Goal: Task Accomplishment & Management: Complete application form

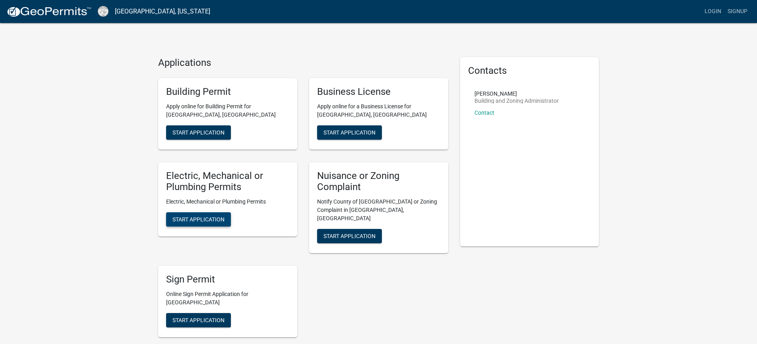
click at [201, 216] on button "Start Application" at bounding box center [198, 220] width 65 height 14
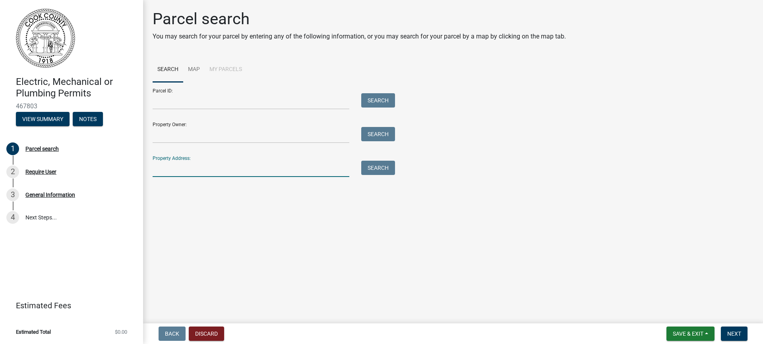
click at [178, 168] on input "Property Address:" at bounding box center [251, 169] width 197 height 16
type input "277 loblolly Dr"
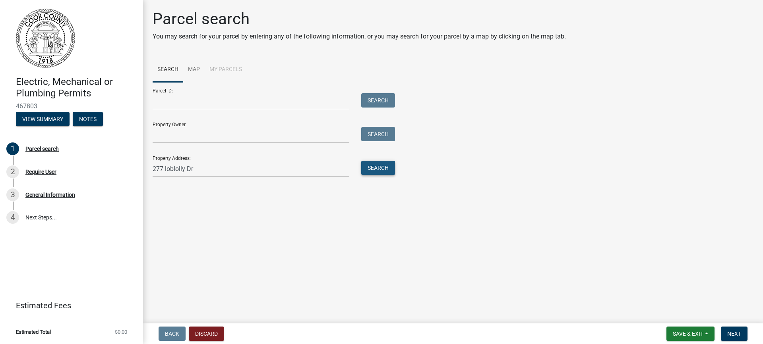
click at [371, 168] on button "Search" at bounding box center [378, 168] width 34 height 14
click at [192, 68] on link "Map" at bounding box center [193, 69] width 21 height 25
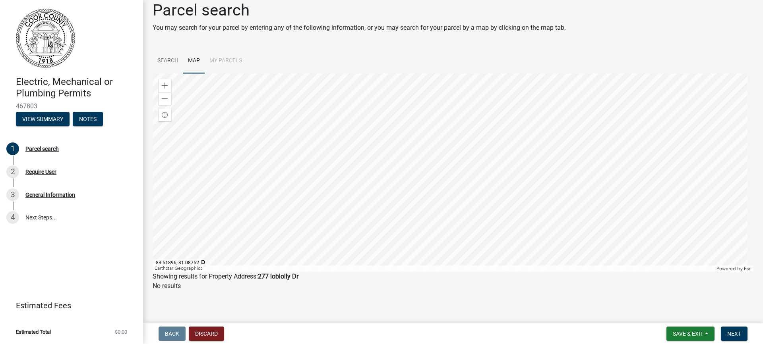
scroll to position [10, 0]
click at [164, 57] on link "Search" at bounding box center [168, 59] width 31 height 25
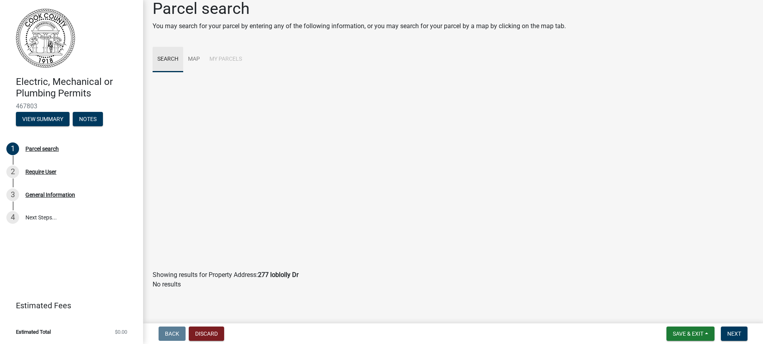
scroll to position [0, 0]
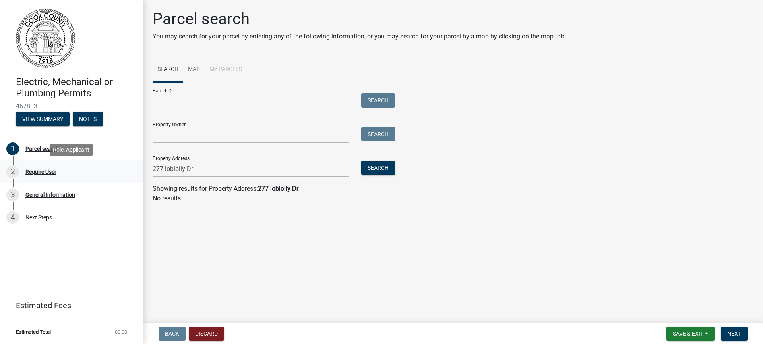
click at [46, 170] on div "Require User" at bounding box center [40, 172] width 31 height 6
click at [44, 172] on div "Require User" at bounding box center [40, 172] width 31 height 6
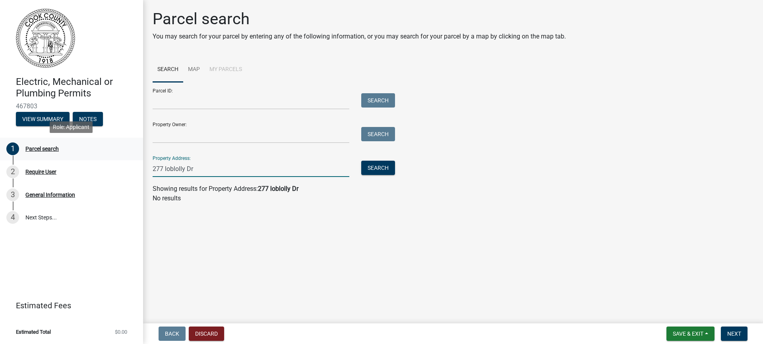
drag, startPoint x: 197, startPoint y: 166, endPoint x: 118, endPoint y: 160, distance: 78.9
click at [118, 160] on div "Electric, Mechanical or Plumbing Permits 467803 View Summary Notes 1 Parcel sea…" at bounding box center [381, 172] width 763 height 344
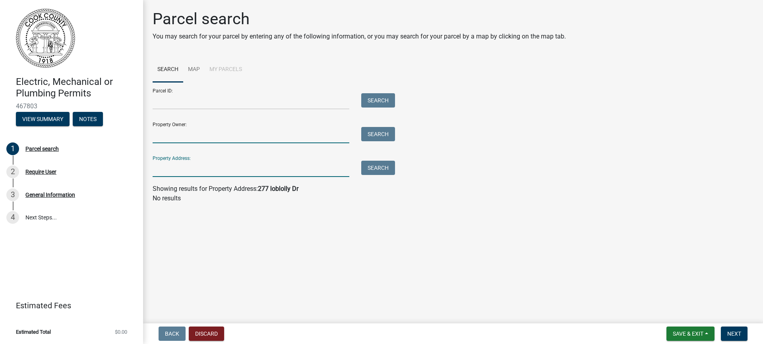
click at [164, 139] on input "Property Owner:" at bounding box center [251, 135] width 197 height 16
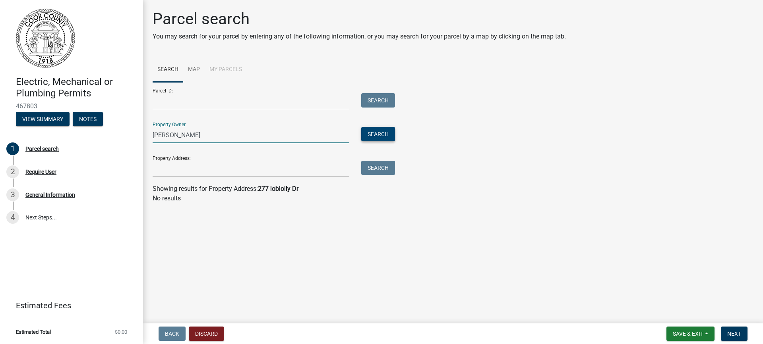
type input "Larry Mayfield"
click at [381, 136] on button "Search" at bounding box center [378, 134] width 34 height 14
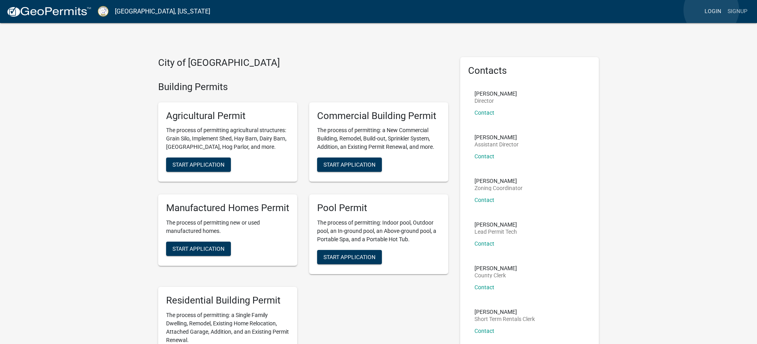
click at [711, 10] on link "Login" at bounding box center [712, 11] width 23 height 15
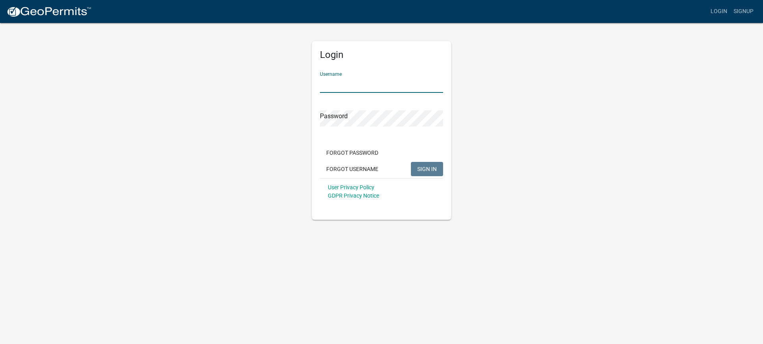
click at [362, 77] on input "Username" at bounding box center [381, 85] width 123 height 16
type input "Pepper25"
click at [430, 168] on span "SIGN IN" at bounding box center [426, 169] width 19 height 6
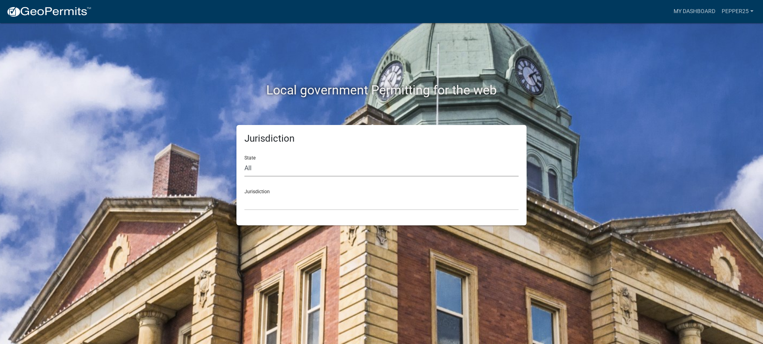
click at [258, 170] on select "All [US_STATE] [US_STATE] [US_STATE] [US_STATE] [US_STATE] [US_STATE] [US_STATE…" at bounding box center [381, 169] width 274 height 16
select select "[US_STATE]"
click at [244, 161] on select "All [US_STATE] [US_STATE] [US_STATE] [US_STATE] [US_STATE] [US_STATE] [US_STATE…" at bounding box center [381, 169] width 274 height 16
drag, startPoint x: 259, startPoint y: 176, endPoint x: 265, endPoint y: 205, distance: 30.0
click at [265, 205] on select "[GEOGRAPHIC_DATA], [US_STATE][PERSON_NAME][GEOGRAPHIC_DATA], [US_STATE][PERSON_…" at bounding box center [381, 202] width 274 height 16
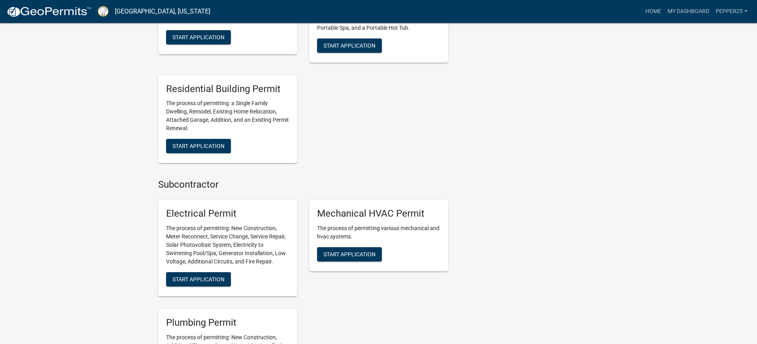
scroll to position [358, 0]
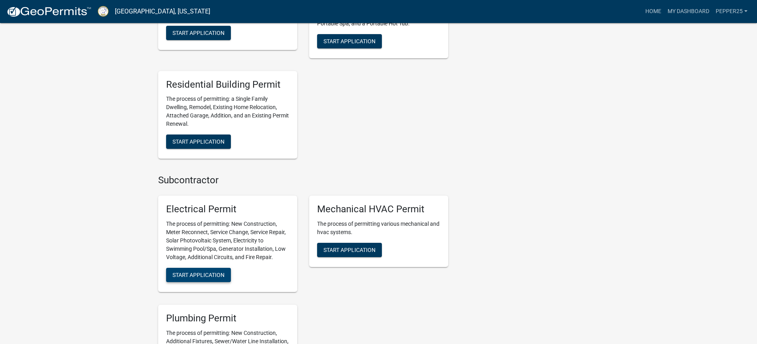
click at [190, 273] on span "Start Application" at bounding box center [198, 275] width 52 height 6
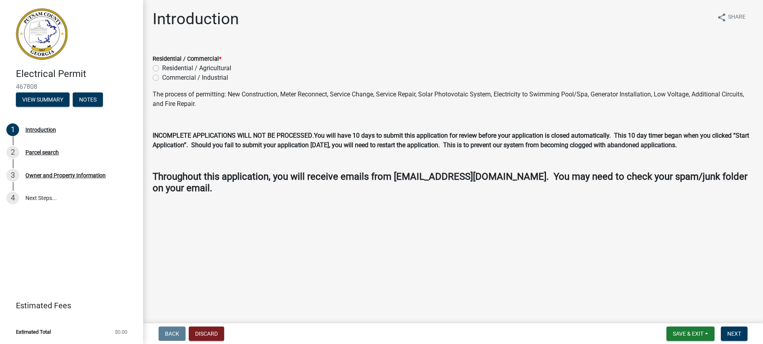
click at [162, 70] on label "Residential / Agricultural" at bounding box center [196, 69] width 69 height 10
click at [162, 69] on input "Residential / Agricultural" at bounding box center [164, 66] width 5 height 5
radio input "true"
click at [737, 329] on button "Next" at bounding box center [734, 334] width 27 height 14
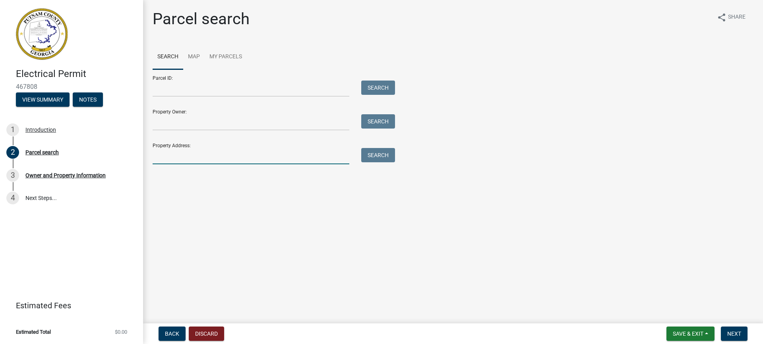
click at [163, 153] on input "Property Address:" at bounding box center [251, 156] width 197 height 16
type input "277 loblolly Dr"
click at [372, 152] on button "Search" at bounding box center [378, 155] width 34 height 14
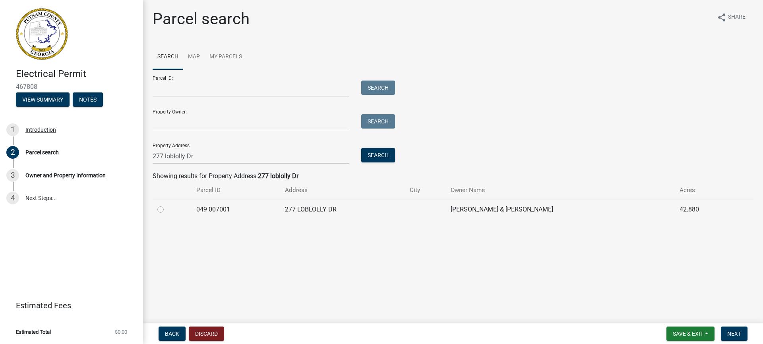
click at [167, 205] on label at bounding box center [167, 205] width 0 height 0
click at [167, 210] on 007001 "radio" at bounding box center [169, 207] width 5 height 5
radio 007001 "true"
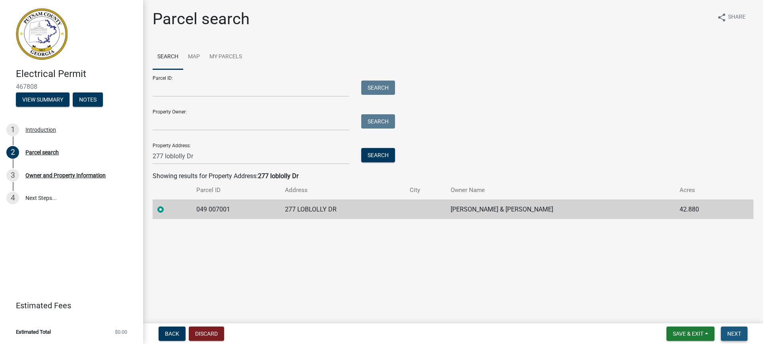
click at [740, 336] on span "Next" at bounding box center [734, 334] width 14 height 6
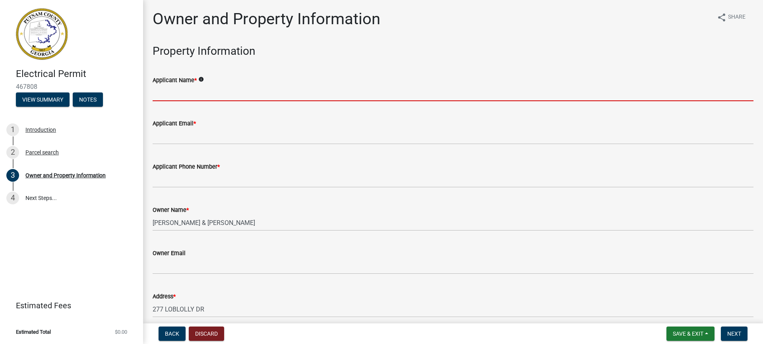
click at [201, 88] on input "Applicant Name *" at bounding box center [453, 93] width 601 height 16
type input "[PERSON_NAME]"
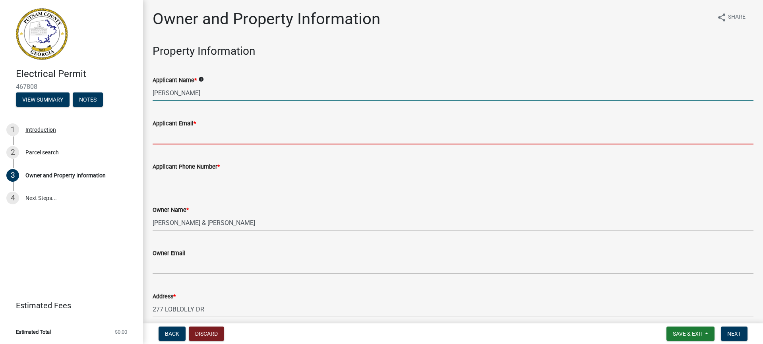
type input "[EMAIL_ADDRESS][DOMAIN_NAME]"
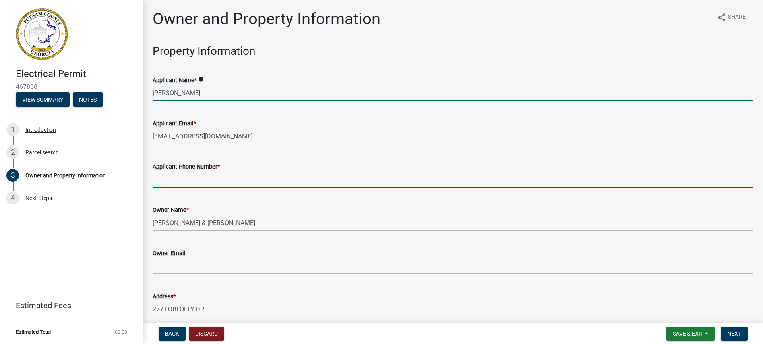
type input "6786185645"
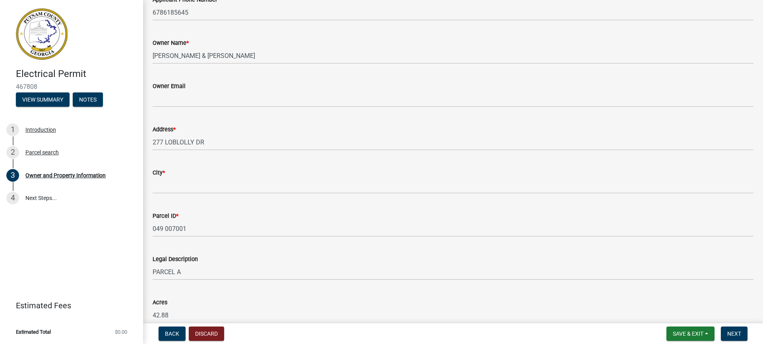
scroll to position [119, 0]
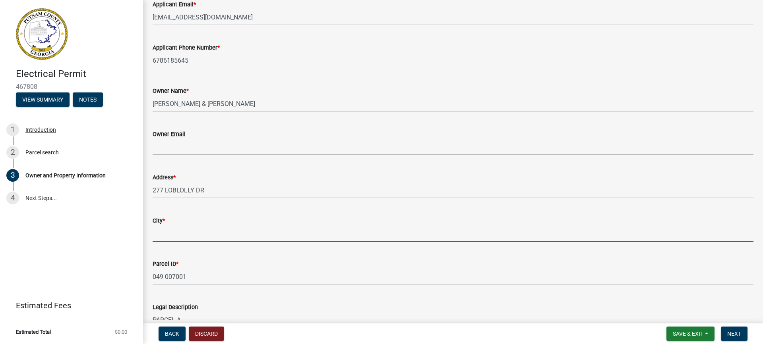
click at [190, 226] on input "City *" at bounding box center [453, 234] width 601 height 16
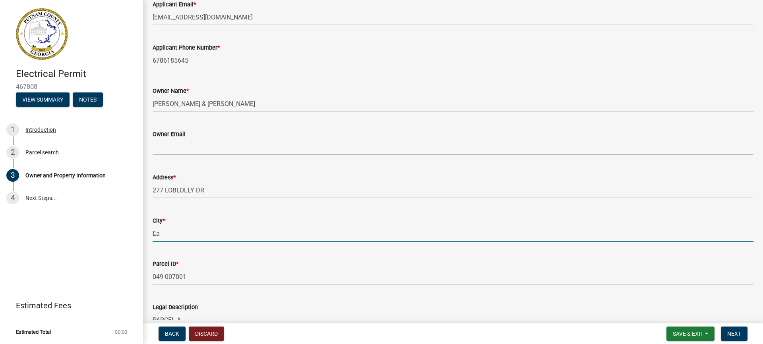
type input "Eatonton"
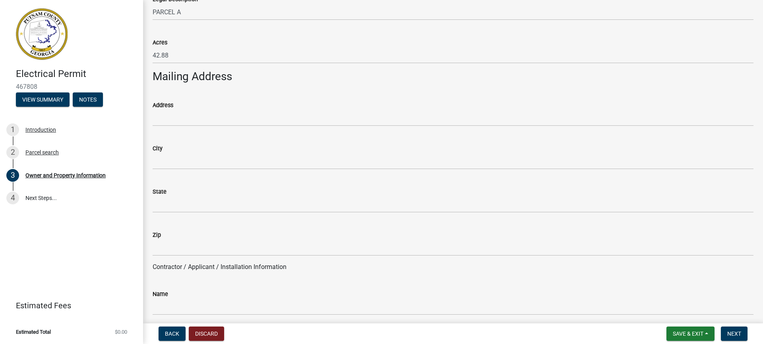
scroll to position [596, 0]
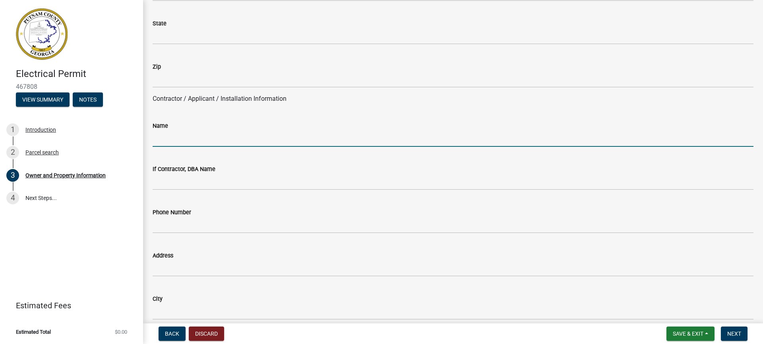
click at [181, 140] on input "Name" at bounding box center [453, 139] width 601 height 16
type input "[PERSON_NAME]"
type input "P O Box 8"
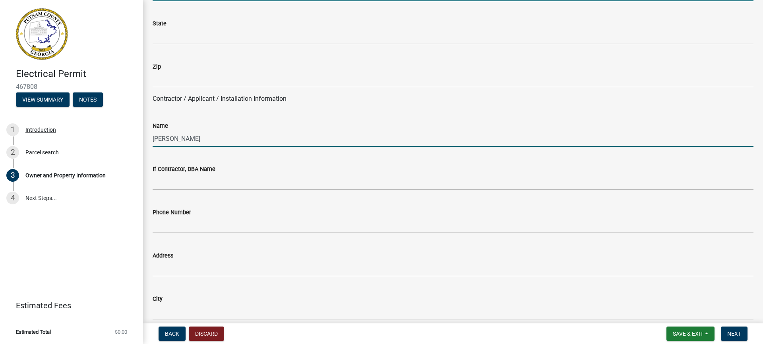
type input "[GEOGRAPHIC_DATA]"
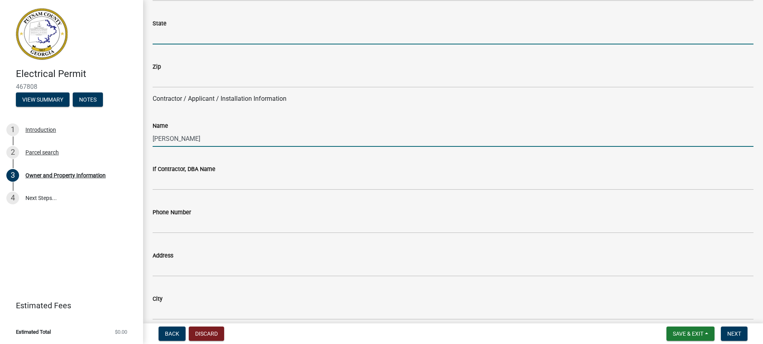
type input "GA"
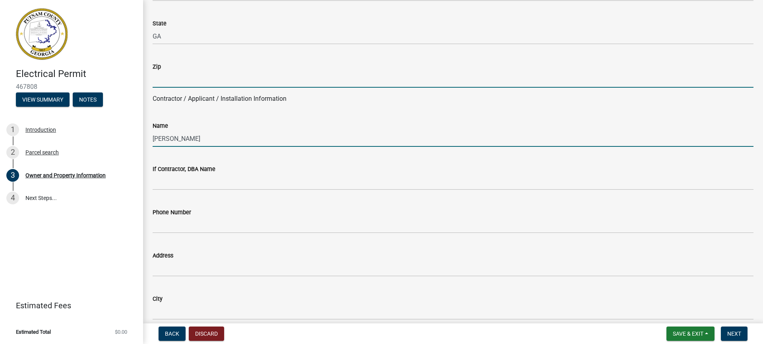
type input "30054"
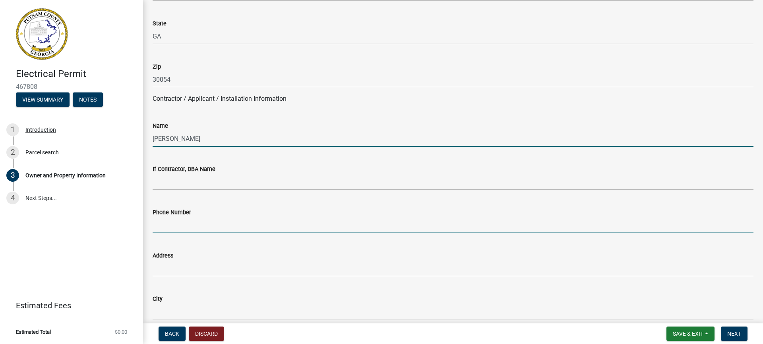
type input "6786185645"
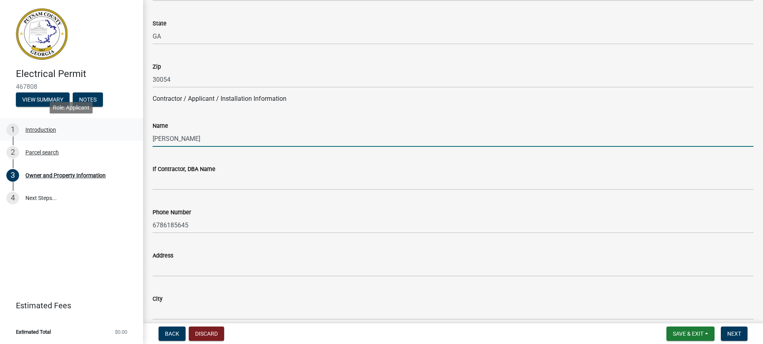
drag, startPoint x: 205, startPoint y: 141, endPoint x: 103, endPoint y: 131, distance: 101.9
click at [103, 131] on div "Electrical Permit 467808 View Summary Notes 1 Introduction 2 Parcel search 3 Ow…" at bounding box center [381, 172] width 763 height 344
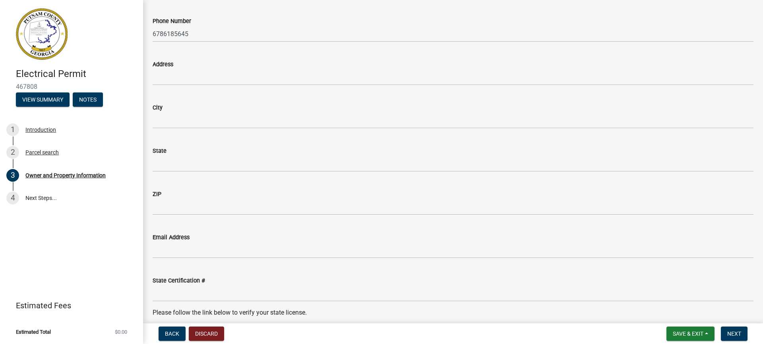
scroll to position [795, 0]
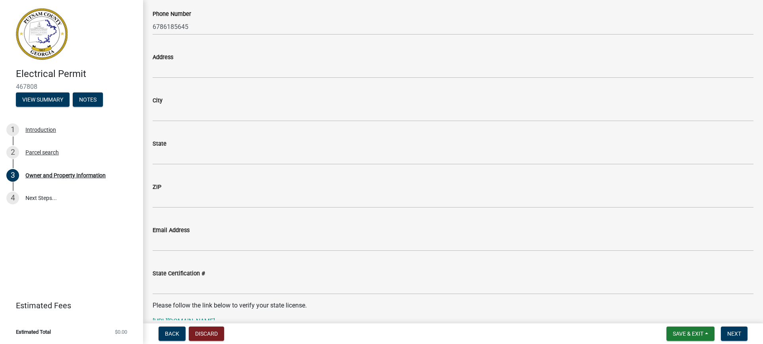
type input "[PERSON_NAME] Electric Inc."
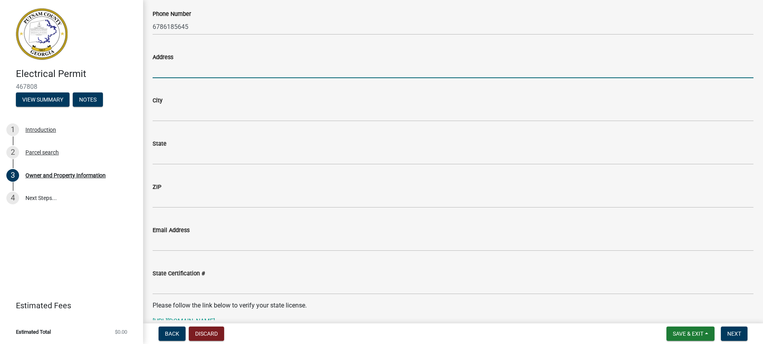
click at [187, 71] on input "Address" at bounding box center [453, 70] width 601 height 16
type input "P O Box 8"
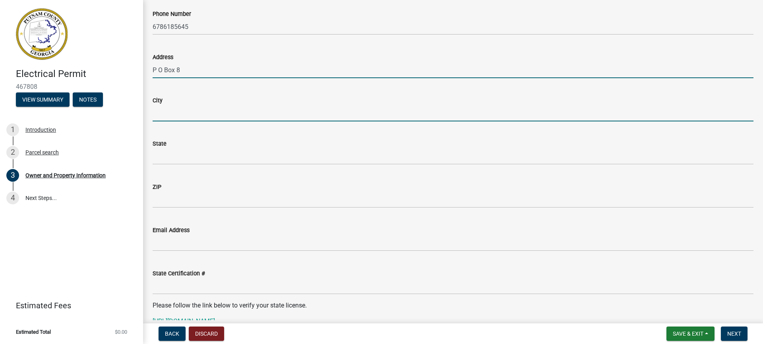
type input "[GEOGRAPHIC_DATA]"
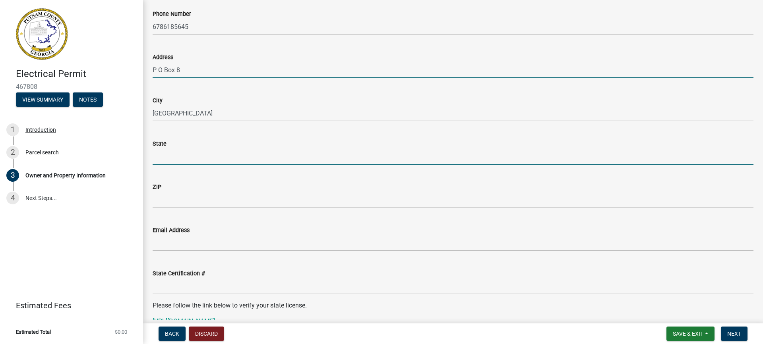
type input "GA"
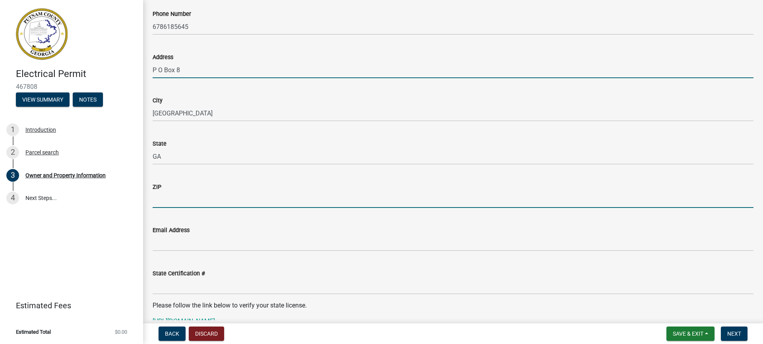
type input "30054"
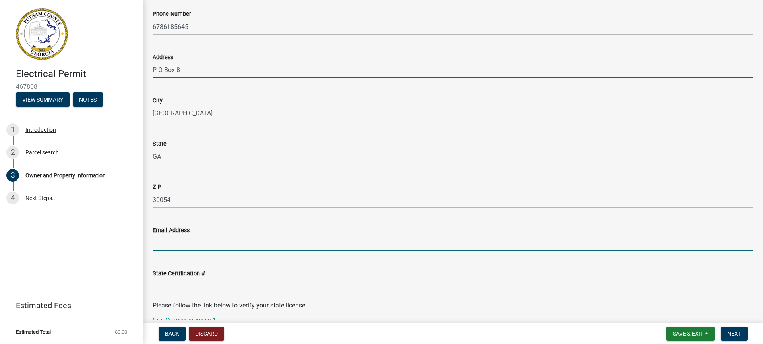
type input "[EMAIL_ADDRESS][DOMAIN_NAME]"
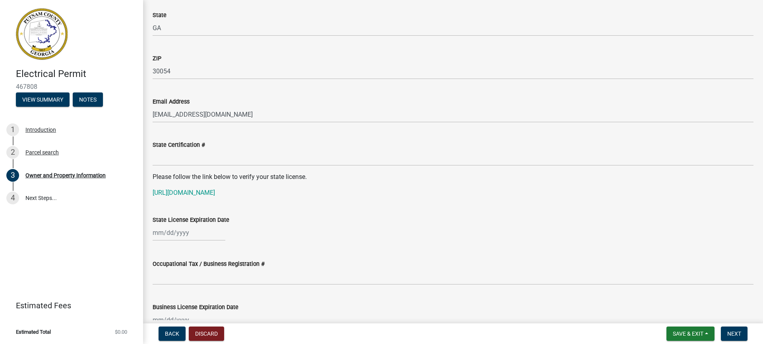
scroll to position [954, 0]
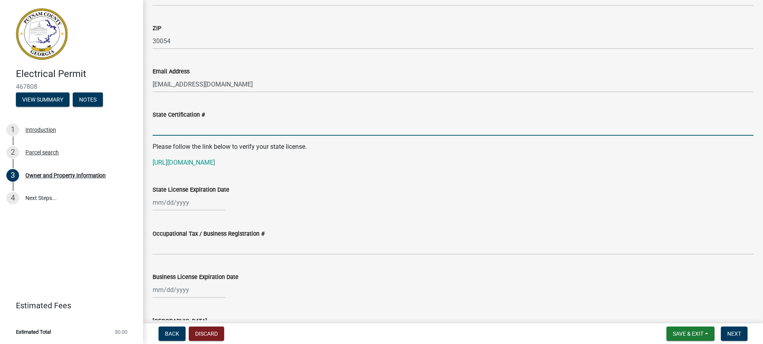
click at [209, 130] on input "State Certification #" at bounding box center [453, 128] width 601 height 16
type input "EN211266"
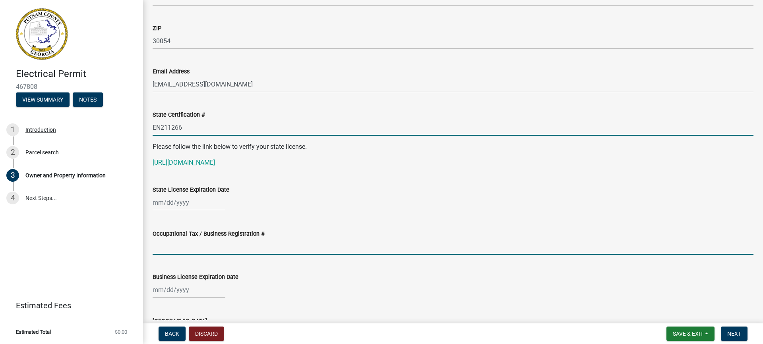
click at [193, 250] on input "Occupational Tax / Business Registration #" at bounding box center [453, 247] width 601 height 16
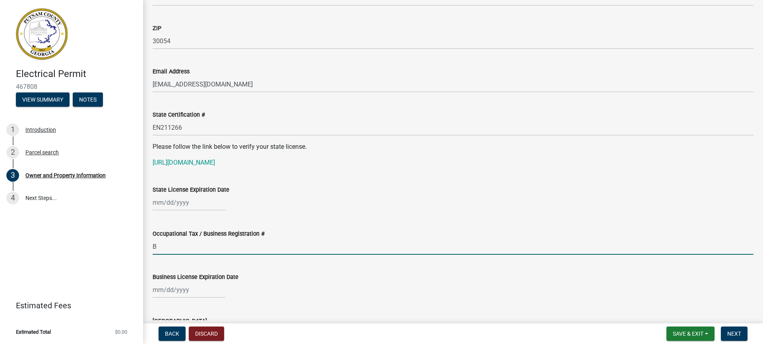
click at [179, 248] on input "B" at bounding box center [453, 247] width 601 height 16
click at [180, 248] on input "B" at bounding box center [453, 247] width 601 height 16
type input "BLH18539"
click at [169, 289] on div at bounding box center [189, 290] width 73 height 16
select select "8"
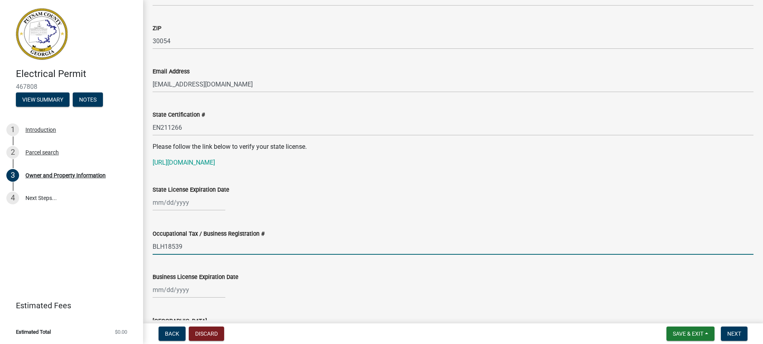
select select "2025"
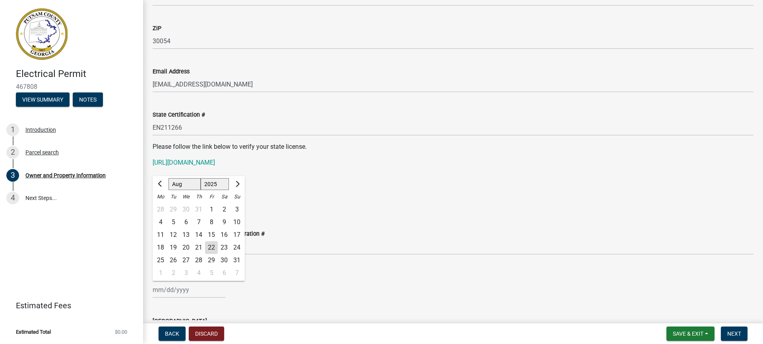
click at [188, 184] on select "Jan Feb Mar Apr May Jun Jul Aug Sep Oct Nov Dec" at bounding box center [184, 184] width 32 height 12
select select "12"
click at [168, 178] on select "Jan Feb Mar Apr May Jun Jul Aug Sep Oct Nov Dec" at bounding box center [184, 184] width 32 height 12
click at [188, 260] on div "31" at bounding box center [186, 260] width 13 height 13
type input "[DATE]"
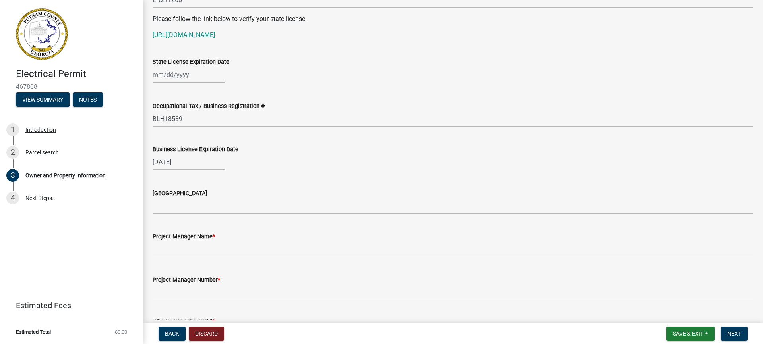
scroll to position [1113, 0]
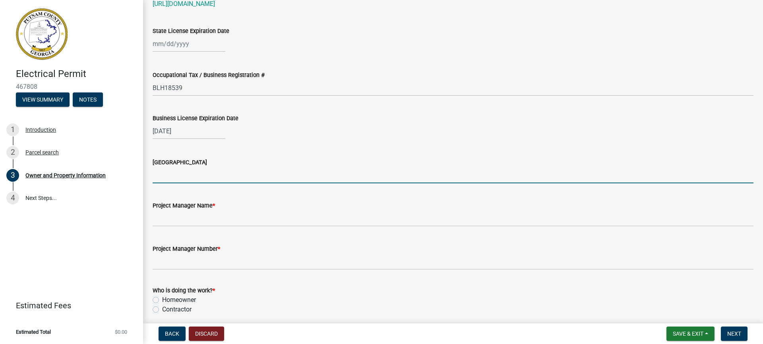
click at [233, 176] on input "[GEOGRAPHIC_DATA]" at bounding box center [453, 175] width 601 height 16
type input "[PERSON_NAME]"
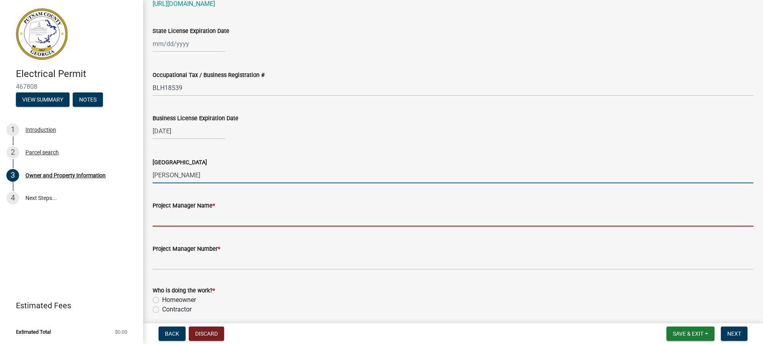
click at [180, 221] on input "Project Manager Name *" at bounding box center [453, 219] width 601 height 16
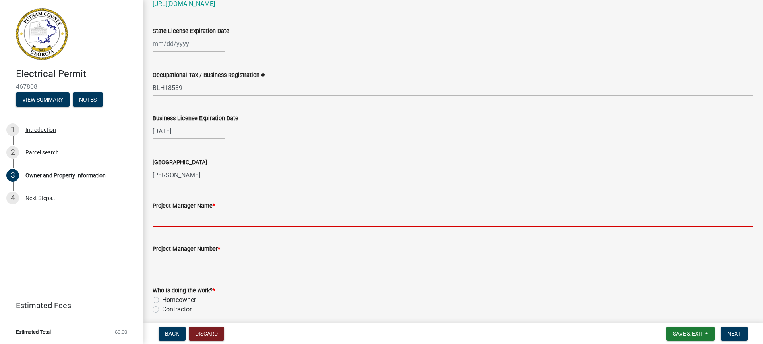
type input "[PERSON_NAME]"
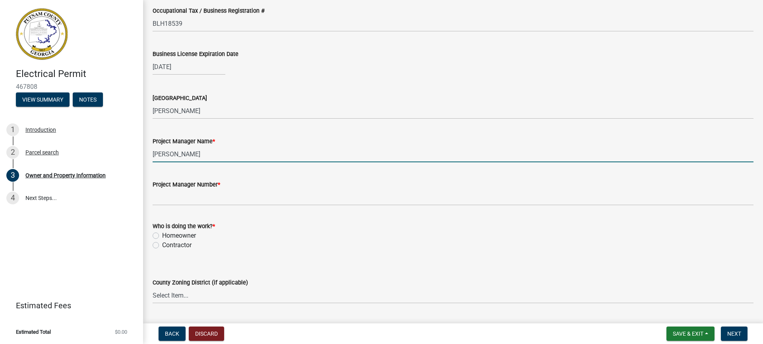
scroll to position [1192, 0]
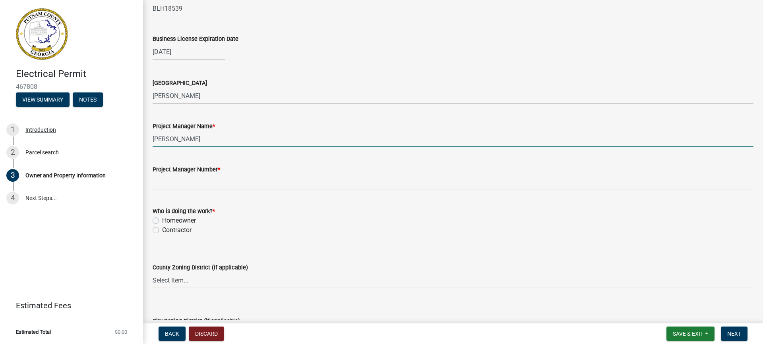
click at [162, 233] on label "Contractor" at bounding box center [176, 231] width 29 height 10
click at [162, 231] on input "Contractor" at bounding box center [164, 228] width 5 height 5
radio input "true"
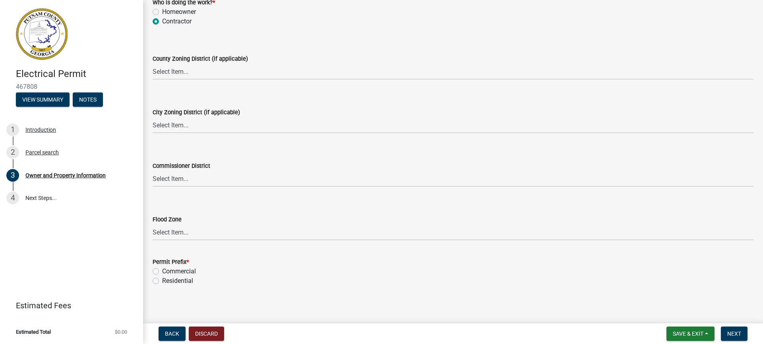
scroll to position [1405, 0]
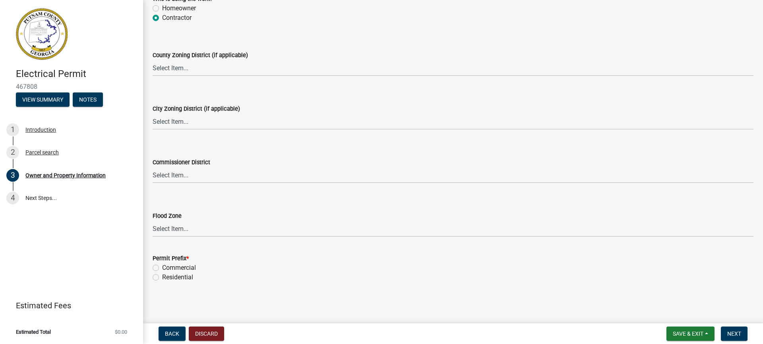
click at [162, 280] on label "Residential" at bounding box center [177, 278] width 31 height 10
click at [162, 278] on input "Residential" at bounding box center [164, 275] width 5 height 5
radio input "true"
click at [741, 331] on span "Next" at bounding box center [734, 334] width 14 height 6
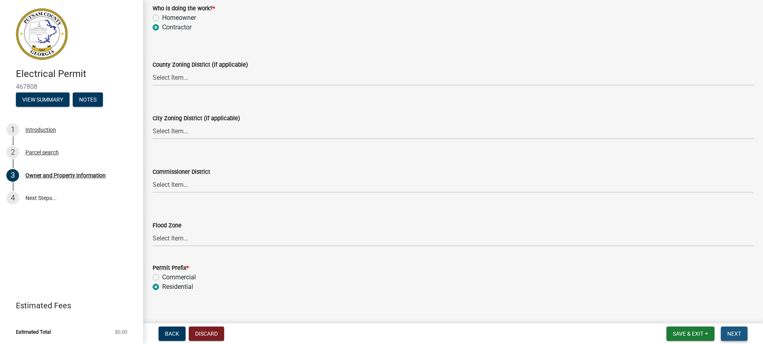
scroll to position [1414, 0]
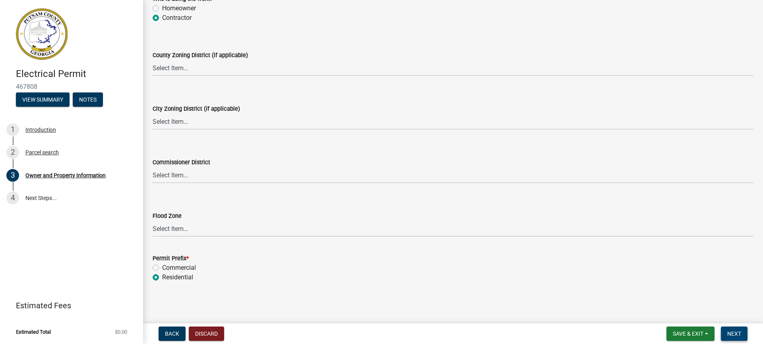
click at [734, 331] on span "Next" at bounding box center [734, 334] width 14 height 6
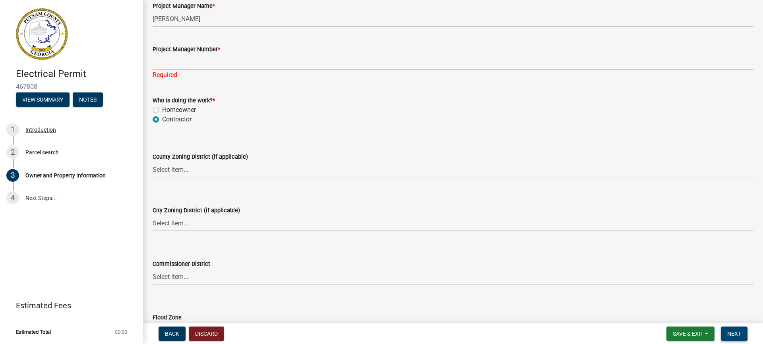
scroll to position [1295, 0]
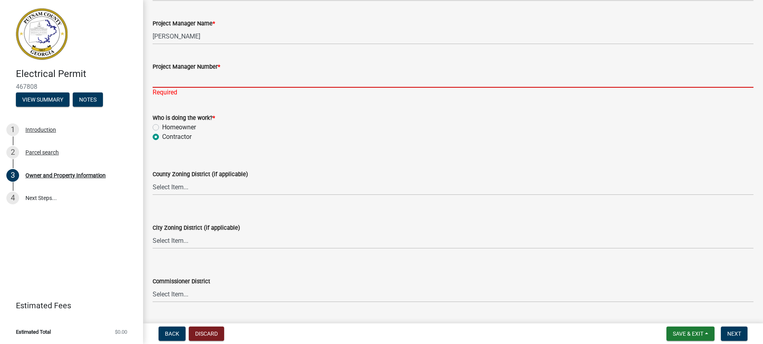
click at [169, 82] on input "Project Manager Number *" at bounding box center [453, 80] width 601 height 16
type input "6786185645"
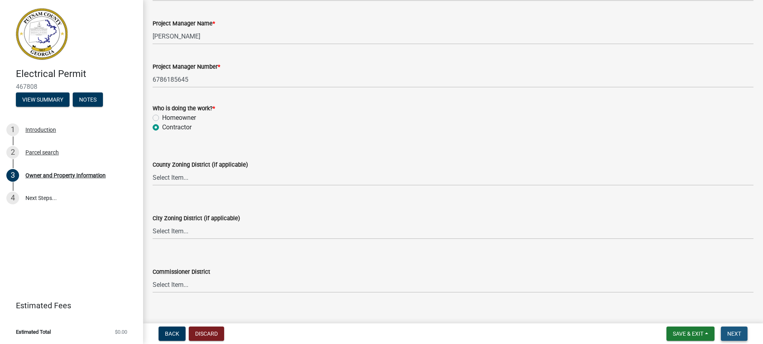
click at [734, 331] on span "Next" at bounding box center [734, 334] width 14 height 6
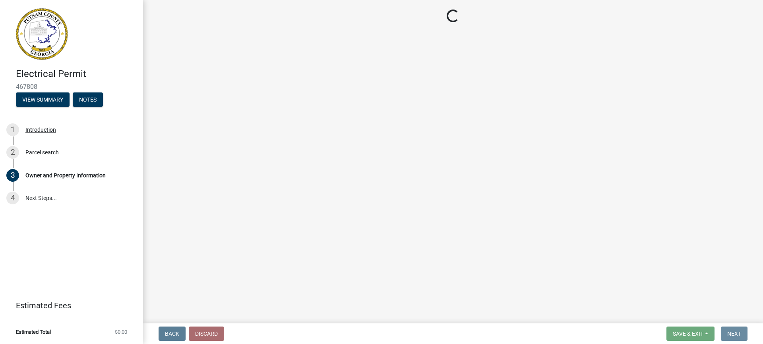
scroll to position [0, 0]
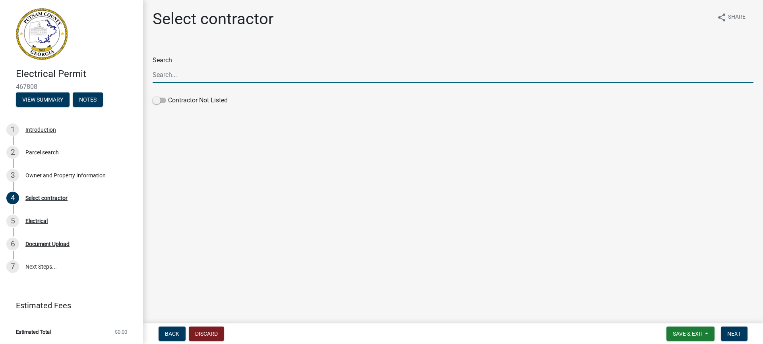
click at [175, 75] on input "Search" at bounding box center [453, 75] width 601 height 16
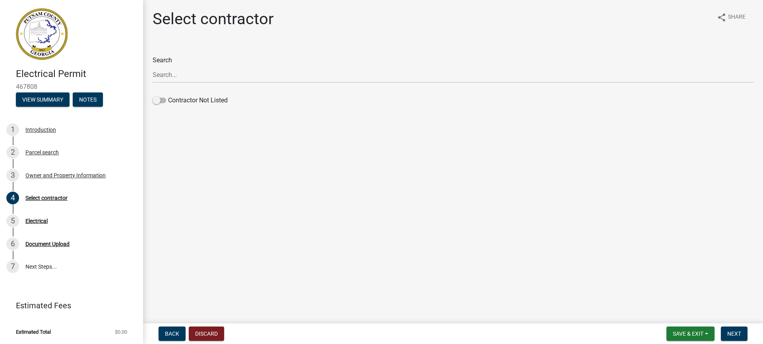
click at [182, 154] on main "Select contractor share Share Search Contractor Not Listed" at bounding box center [453, 160] width 620 height 321
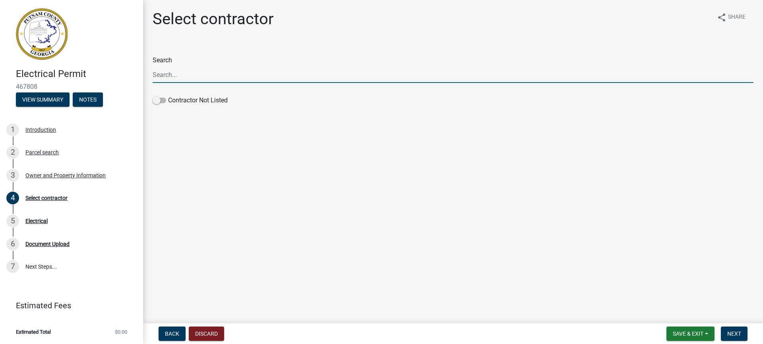
click at [172, 78] on input "Search" at bounding box center [453, 75] width 601 height 16
type input "[PERSON_NAME]"
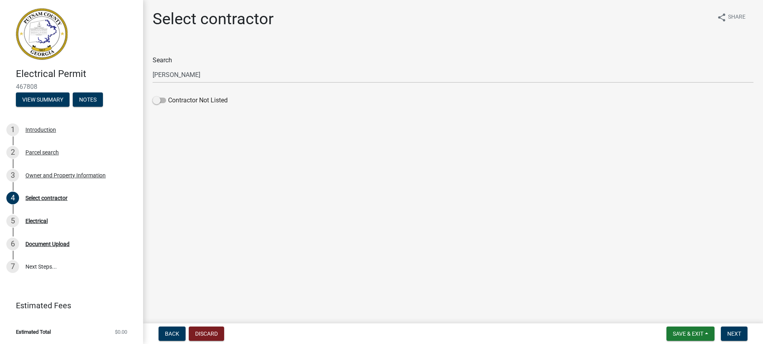
click at [234, 190] on main "Select contractor share Share Search Kail Mann Contractor Not Listed" at bounding box center [453, 160] width 620 height 321
click at [738, 333] on span "Next" at bounding box center [734, 334] width 14 height 6
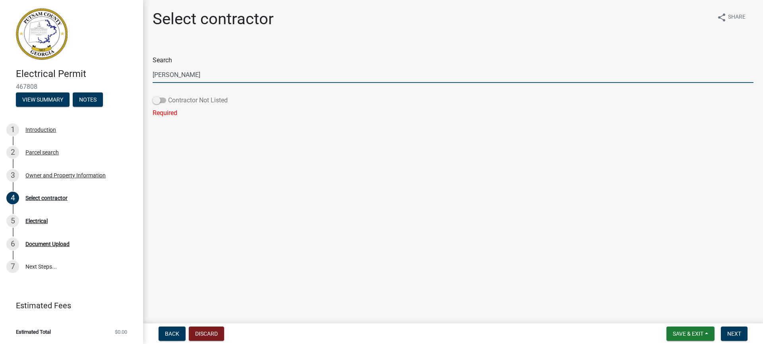
click at [162, 103] on span at bounding box center [160, 101] width 14 height 6
click at [168, 96] on input "Contractor Not Listed" at bounding box center [168, 96] width 0 height 0
drag, startPoint x: 186, startPoint y: 76, endPoint x: 115, endPoint y: 76, distance: 70.3
click at [115, 74] on div "Electrical Permit 467808 View Summary Notes 1 Introduction 2 Parcel search 3 Ow…" at bounding box center [381, 172] width 763 height 344
click at [733, 331] on span "Next" at bounding box center [734, 334] width 14 height 6
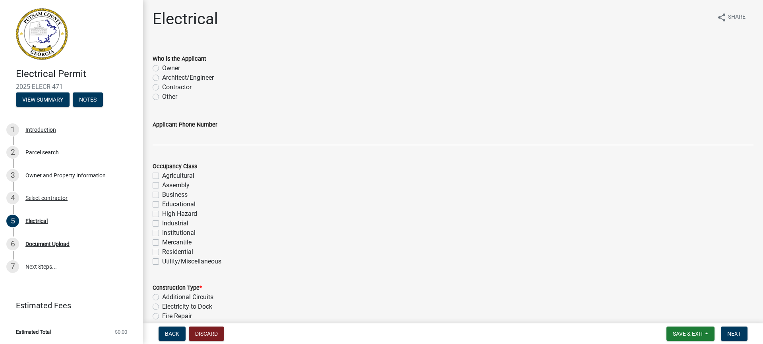
click at [162, 87] on label "Contractor" at bounding box center [176, 88] width 29 height 10
click at [162, 87] on input "Contractor" at bounding box center [164, 85] width 5 height 5
radio input "true"
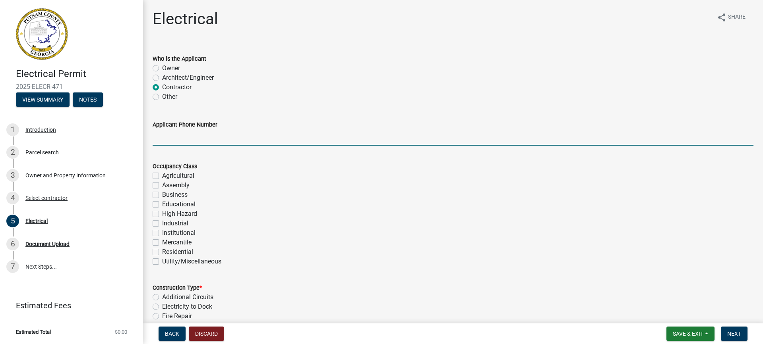
click at [218, 139] on input "Applicant Phone Number" at bounding box center [453, 138] width 601 height 16
type input "6786185645"
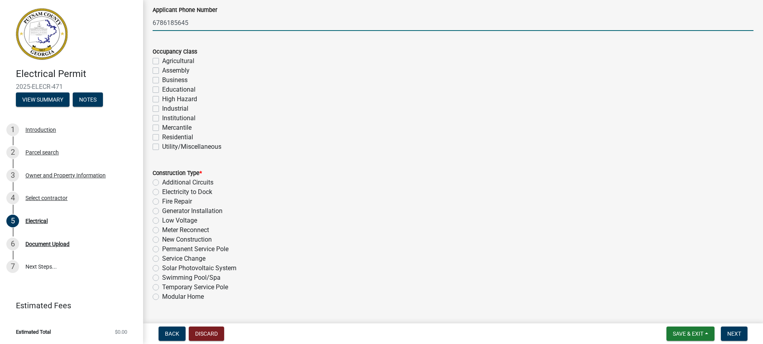
scroll to position [119, 0]
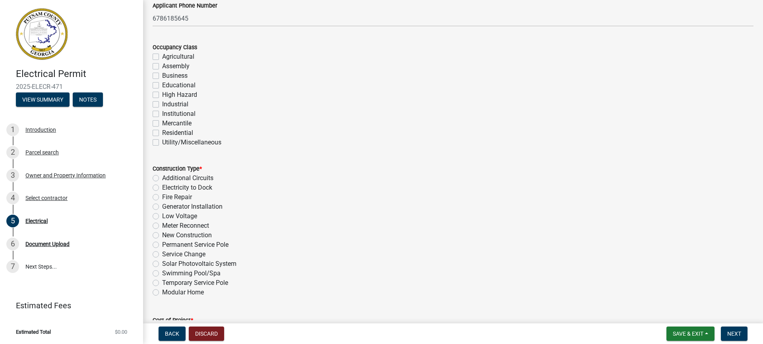
click at [160, 133] on div "Residential" at bounding box center [453, 133] width 601 height 10
click at [162, 134] on label "Residential" at bounding box center [177, 133] width 31 height 10
click at [162, 134] on input "Residential" at bounding box center [164, 130] width 5 height 5
checkbox input "true"
checkbox input "false"
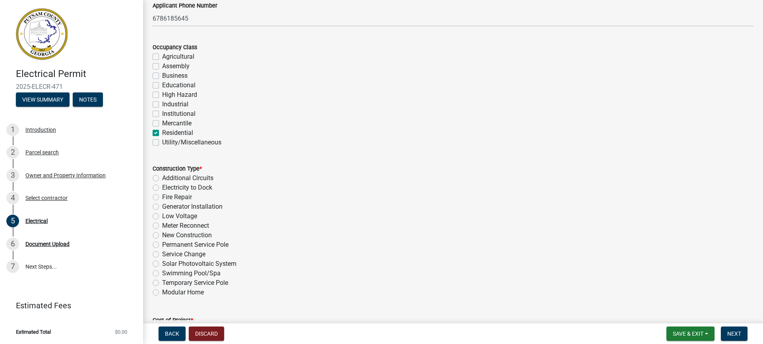
checkbox input "false"
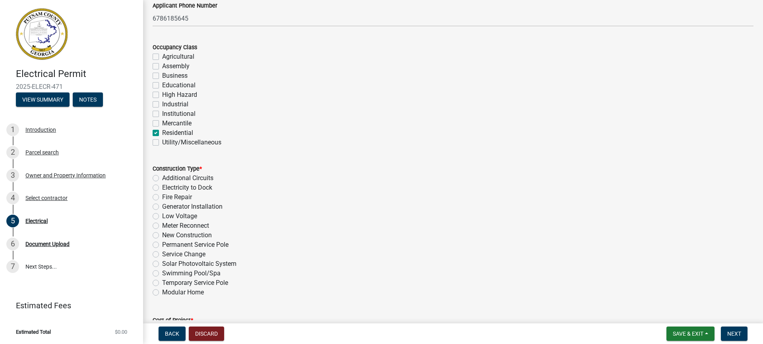
checkbox input "false"
checkbox input "true"
checkbox input "false"
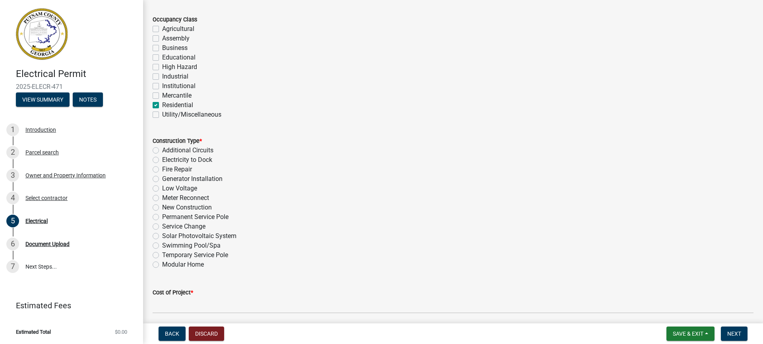
scroll to position [199, 0]
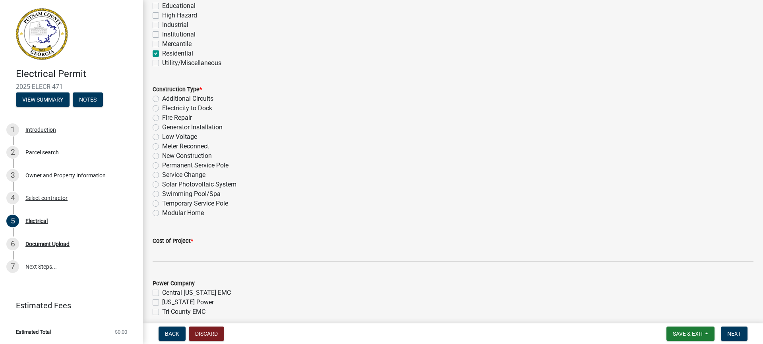
click at [162, 156] on label "New Construction" at bounding box center [187, 156] width 50 height 10
click at [162, 156] on input "New Construction" at bounding box center [164, 153] width 5 height 5
radio input "true"
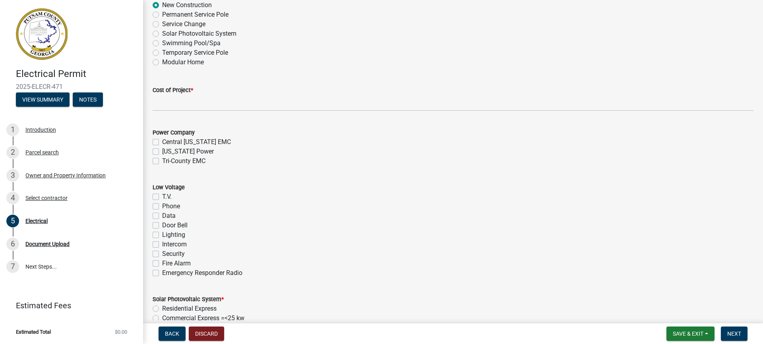
scroll to position [358, 0]
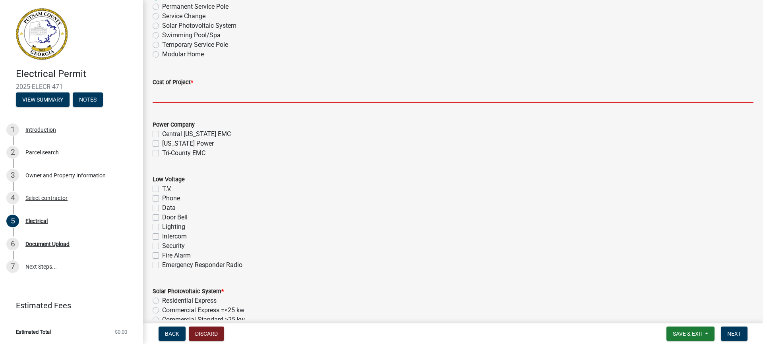
click at [219, 97] on input "text" at bounding box center [453, 95] width 601 height 16
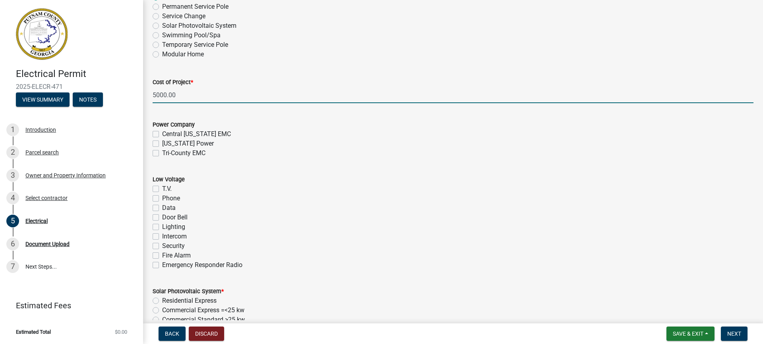
type input "5000"
click at [311, 194] on div "Phone" at bounding box center [453, 199] width 601 height 10
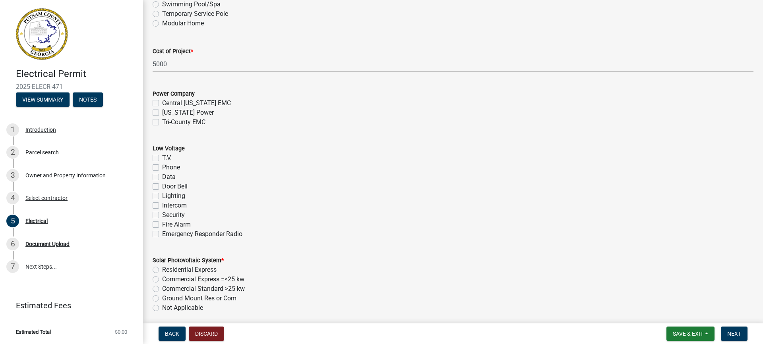
scroll to position [477, 0]
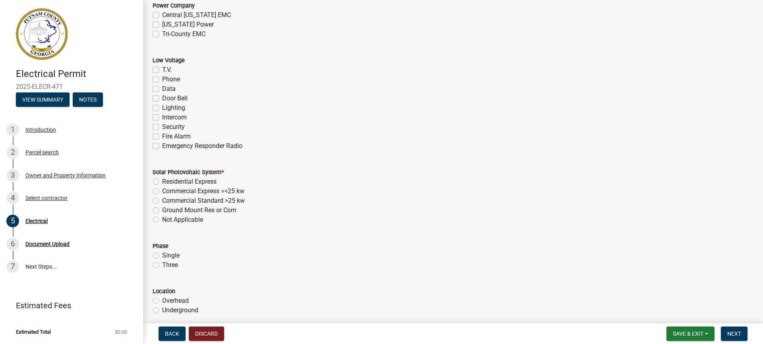
click at [175, 220] on label "Not Applicable" at bounding box center [182, 220] width 41 height 10
click at [167, 220] on input "Not Applicable" at bounding box center [164, 217] width 5 height 5
radio input "true"
click at [159, 257] on div "Single" at bounding box center [453, 256] width 601 height 10
click at [162, 255] on label "Single" at bounding box center [170, 256] width 17 height 10
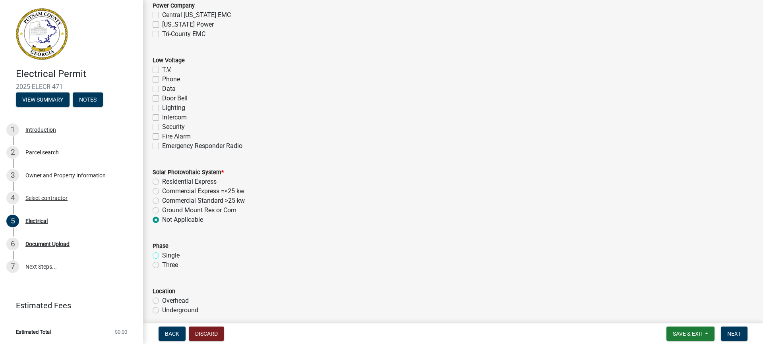
click at [162, 255] on input "Single" at bounding box center [164, 253] width 5 height 5
radio input "true"
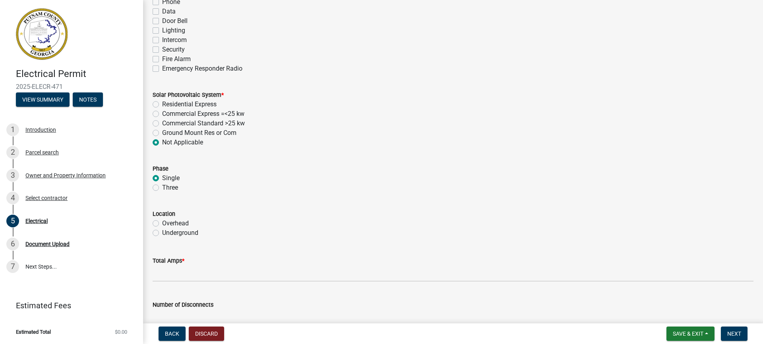
scroll to position [556, 0]
click at [162, 223] on label "Overhead" at bounding box center [175, 222] width 27 height 10
click at [162, 222] on input "Overhead" at bounding box center [164, 219] width 5 height 5
radio input "true"
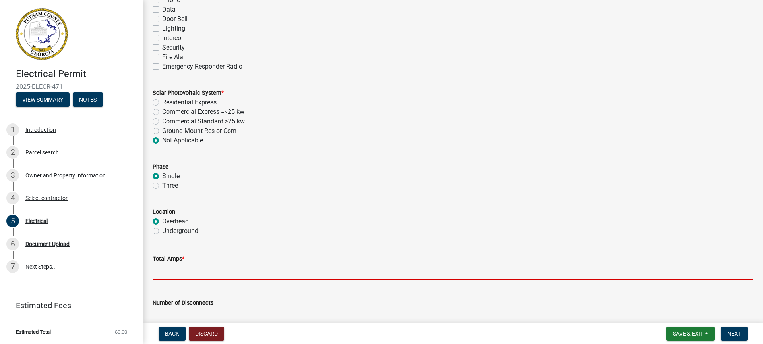
click at [175, 275] on input "text" at bounding box center [453, 272] width 601 height 16
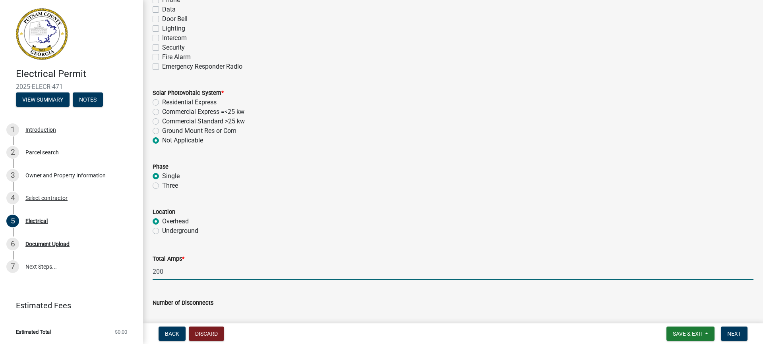
type input "200"
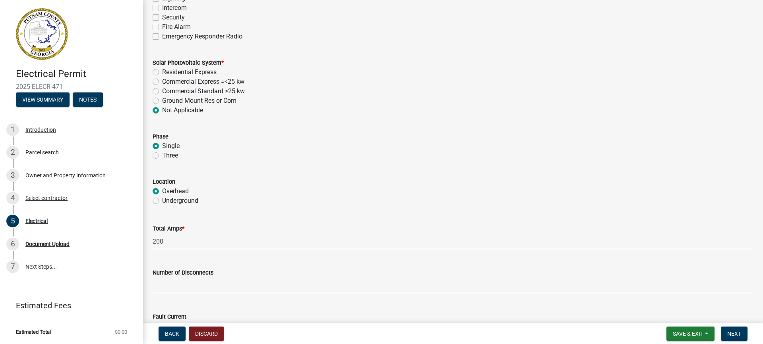
scroll to position [675, 0]
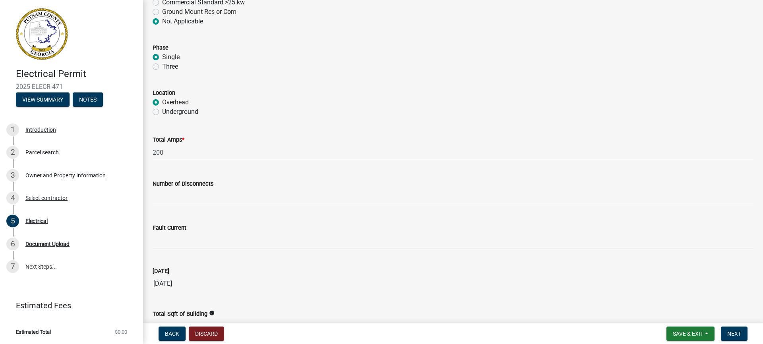
click at [209, 205] on wm-data-entity-input "Number of Disconnects" at bounding box center [453, 190] width 601 height 44
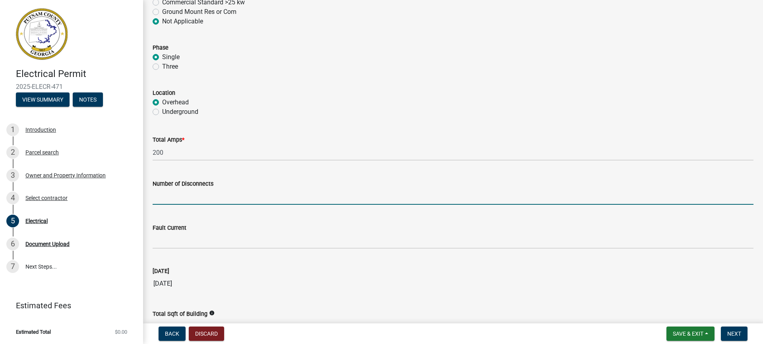
click at [213, 197] on input "text" at bounding box center [453, 197] width 601 height 16
type input "1"
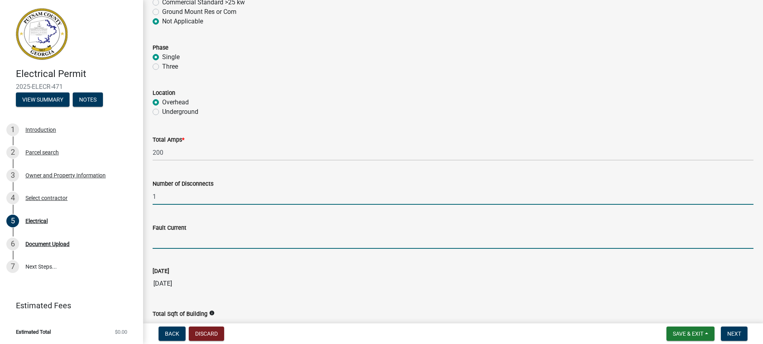
click at [181, 238] on input "Fault Current" at bounding box center [453, 241] width 601 height 16
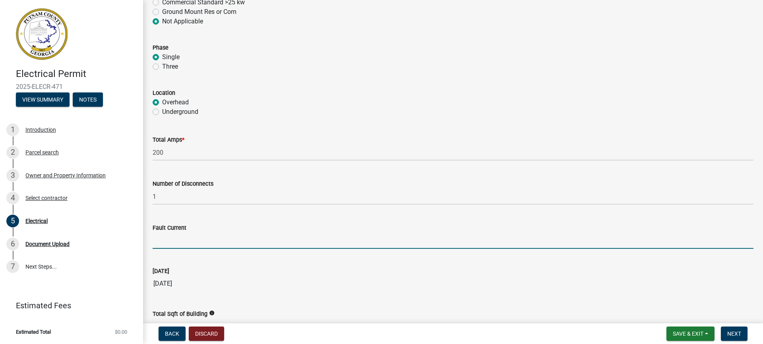
type input "10000"
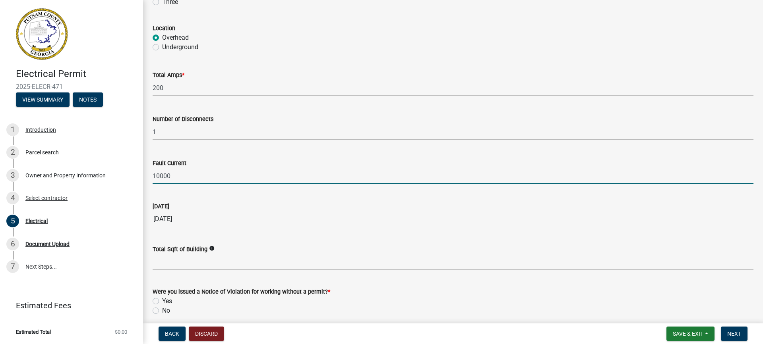
scroll to position [755, 0]
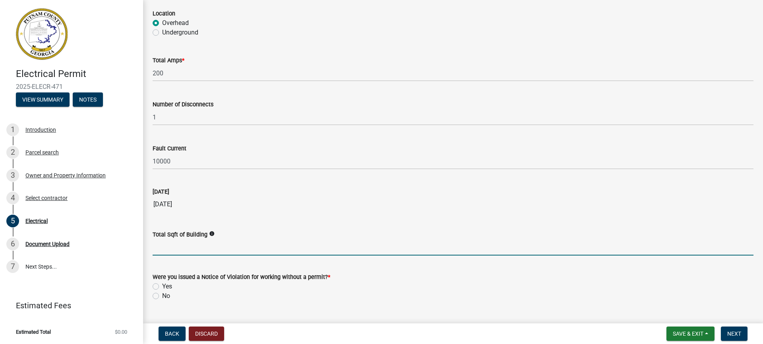
click at [244, 247] on input "text" at bounding box center [453, 248] width 601 height 16
type input "2808"
click at [162, 295] on label "No" at bounding box center [166, 297] width 8 height 10
click at [162, 295] on input "No" at bounding box center [164, 294] width 5 height 5
radio input "true"
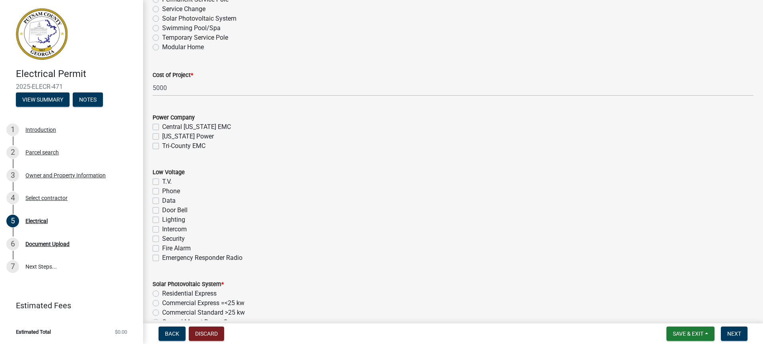
scroll to position [337, 0]
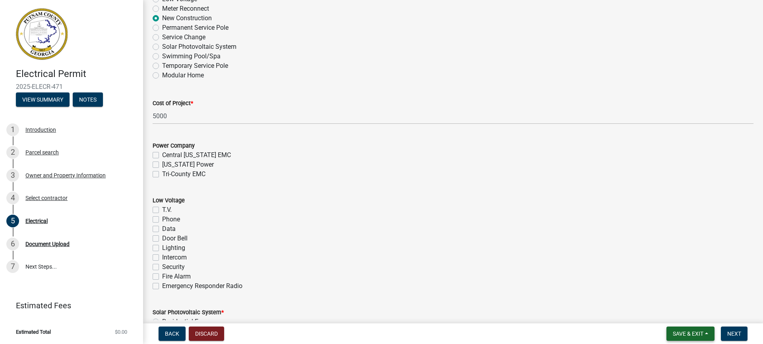
click at [704, 331] on button "Save & Exit" at bounding box center [690, 334] width 48 height 14
click at [685, 312] on button "Save & Exit" at bounding box center [683, 313] width 64 height 19
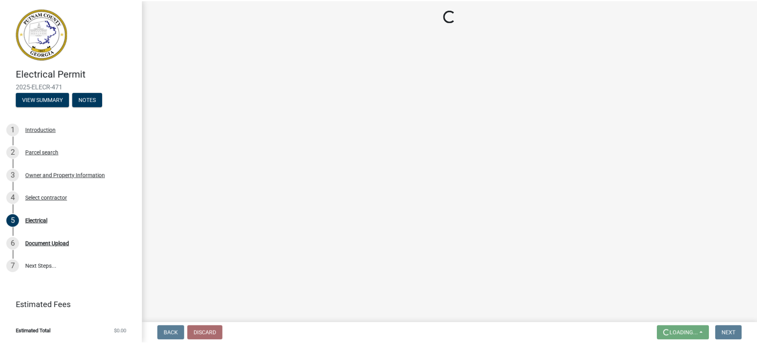
scroll to position [0, 0]
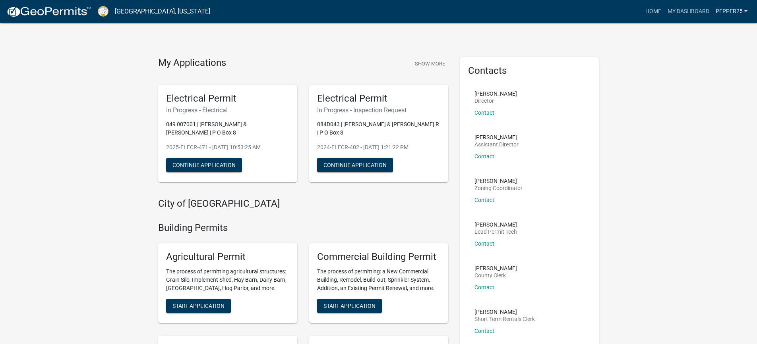
click at [731, 12] on link "Pepper25" at bounding box center [731, 11] width 38 height 15
click at [701, 64] on link "Logout" at bounding box center [719, 58] width 64 height 19
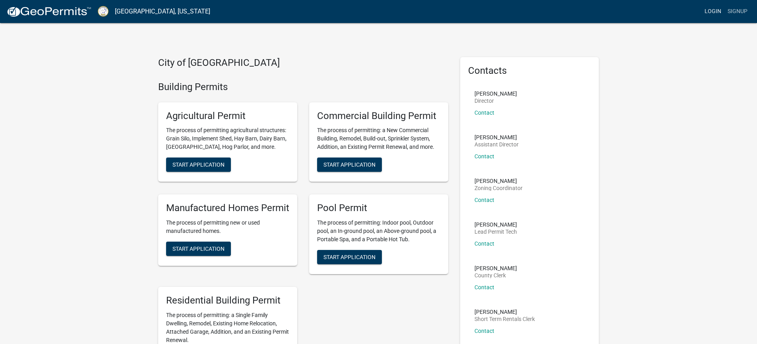
click at [717, 10] on link "Login" at bounding box center [712, 11] width 23 height 15
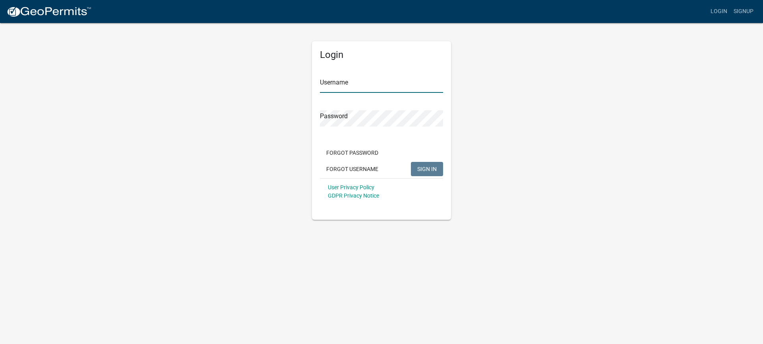
click at [364, 83] on input "Username" at bounding box center [381, 85] width 123 height 16
type input "Pepper25"
click at [411, 162] on button "SIGN IN" at bounding box center [427, 169] width 32 height 14
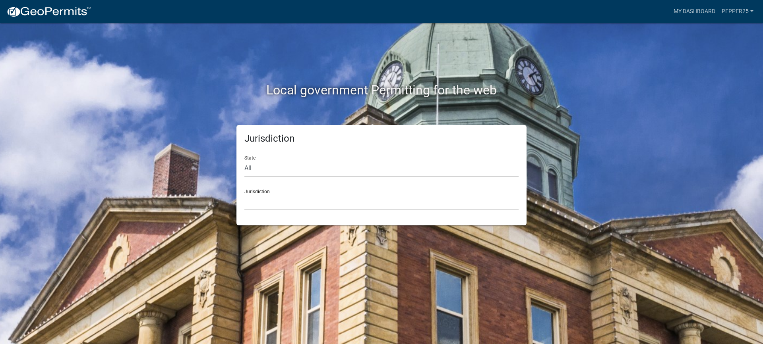
click at [264, 163] on select "All [US_STATE] [US_STATE] [US_STATE] [US_STATE] [US_STATE] [US_STATE] [US_STATE…" at bounding box center [381, 169] width 274 height 16
select select "[US_STATE]"
click at [244, 161] on select "All [US_STATE] [US_STATE] [US_STATE] [US_STATE] [US_STATE] [US_STATE] [US_STATE…" at bounding box center [381, 169] width 274 height 16
click at [275, 206] on select "[GEOGRAPHIC_DATA], [US_STATE][PERSON_NAME][GEOGRAPHIC_DATA], [US_STATE][PERSON_…" at bounding box center [381, 202] width 274 height 16
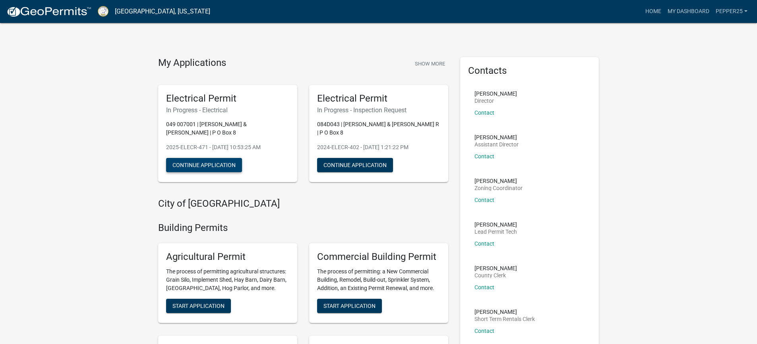
click at [209, 159] on button "Continue Application" at bounding box center [204, 165] width 76 height 14
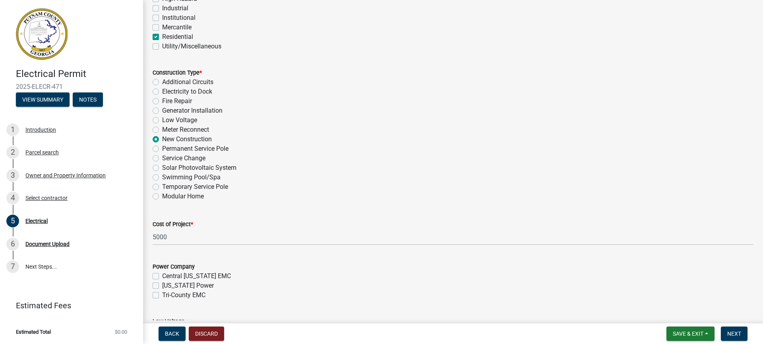
scroll to position [397, 0]
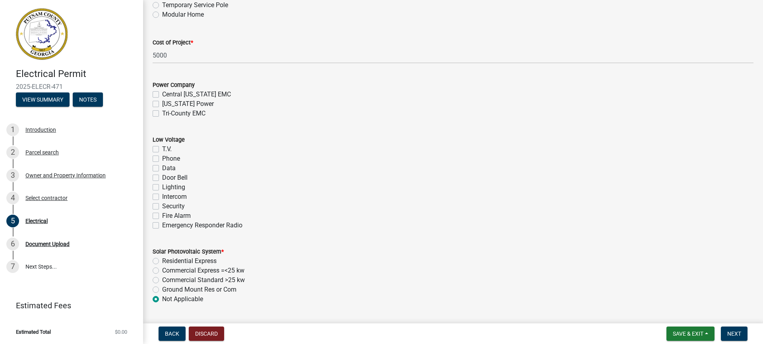
click at [162, 113] on label "Tri-County EMC" at bounding box center [183, 114] width 43 height 10
click at [162, 113] on input "Tri-County EMC" at bounding box center [164, 111] width 5 height 5
checkbox input "true"
checkbox input "false"
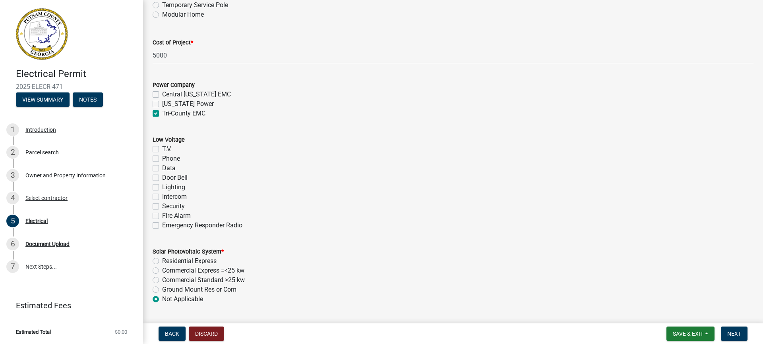
checkbox input "true"
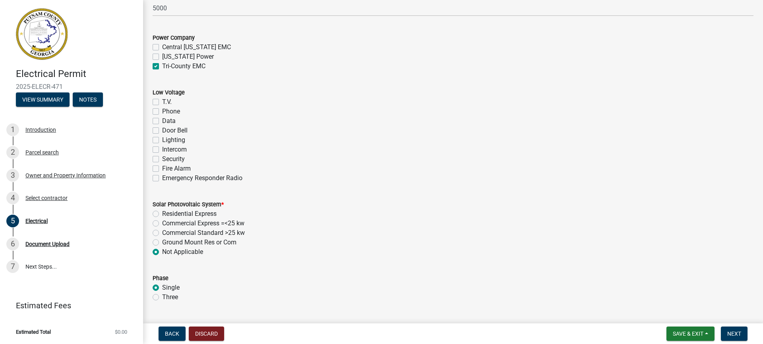
scroll to position [636, 0]
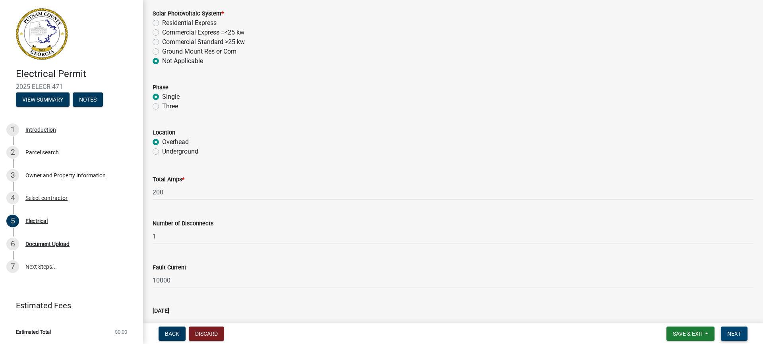
click at [733, 333] on span "Next" at bounding box center [734, 334] width 14 height 6
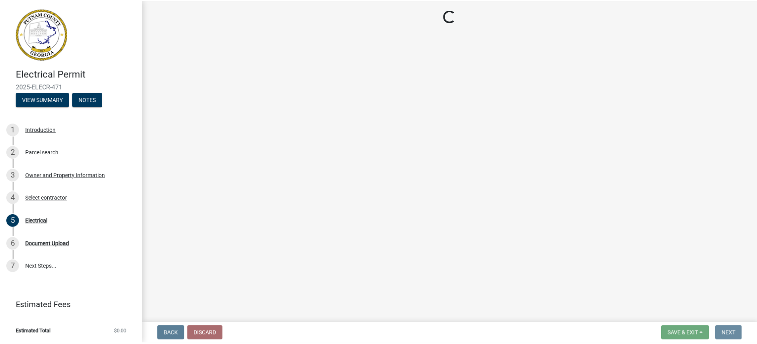
scroll to position [0, 0]
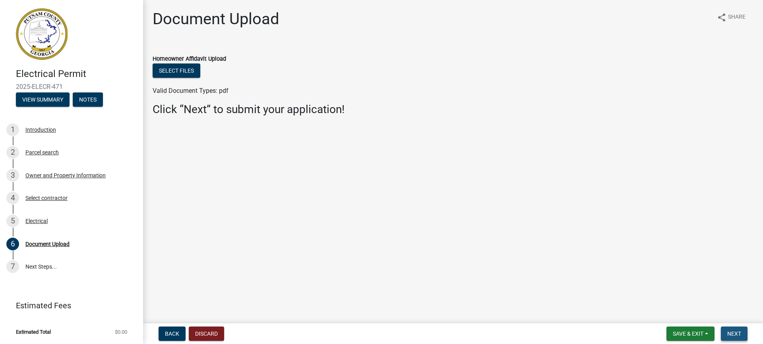
click at [732, 329] on button "Next" at bounding box center [734, 334] width 27 height 14
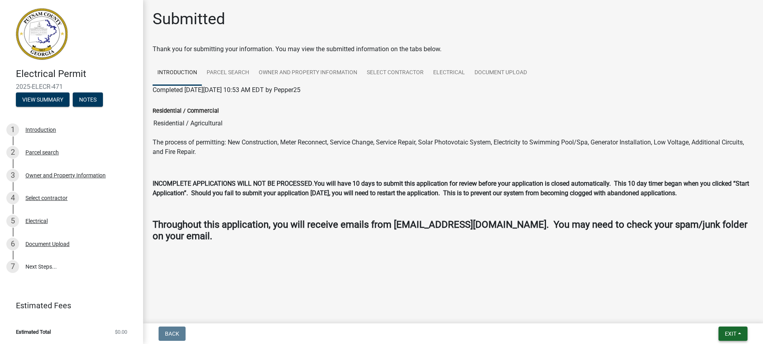
click at [733, 332] on span "Exit" at bounding box center [731, 334] width 12 height 6
click at [720, 311] on button "Save & Exit" at bounding box center [716, 313] width 64 height 19
